Goal: Find specific page/section: Find specific page/section

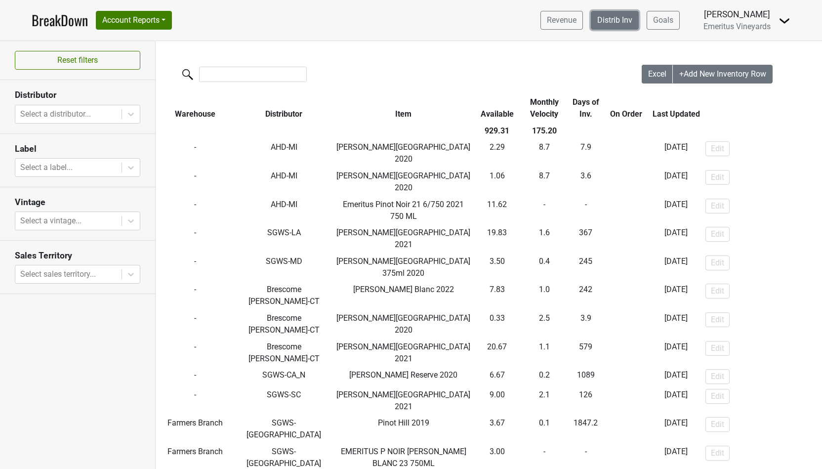
click at [620, 24] on link "Distrib Inv" at bounding box center [615, 20] width 48 height 19
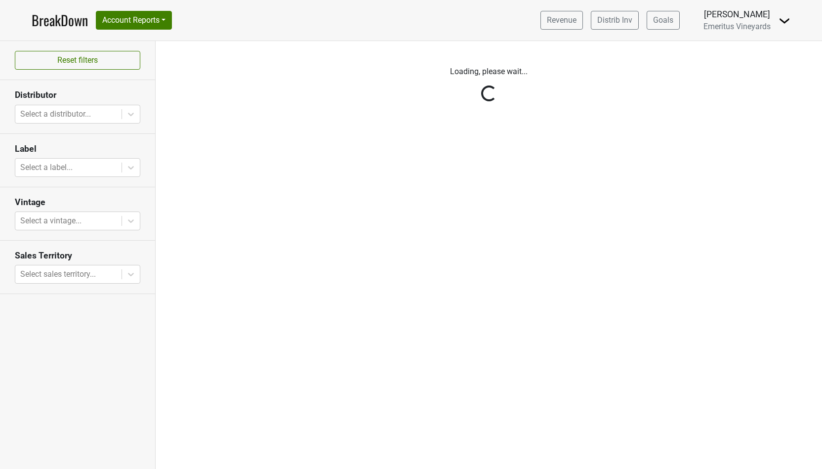
click at [78, 108] on div at bounding box center [68, 114] width 96 height 14
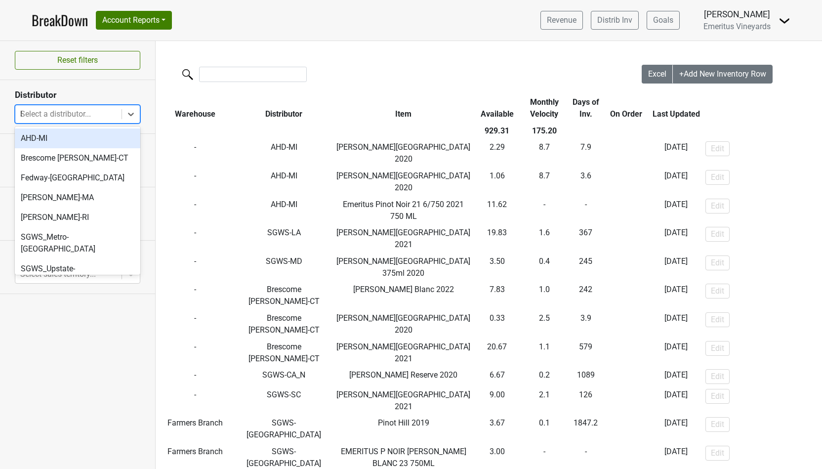
type input "la"
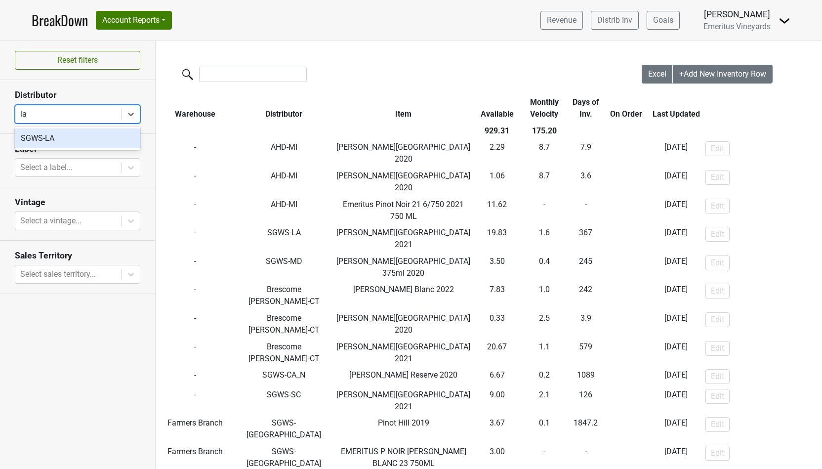
click at [50, 135] on div "SGWS-LA" at bounding box center [77, 138] width 125 height 20
